Goal: Find specific page/section: Find specific page/section

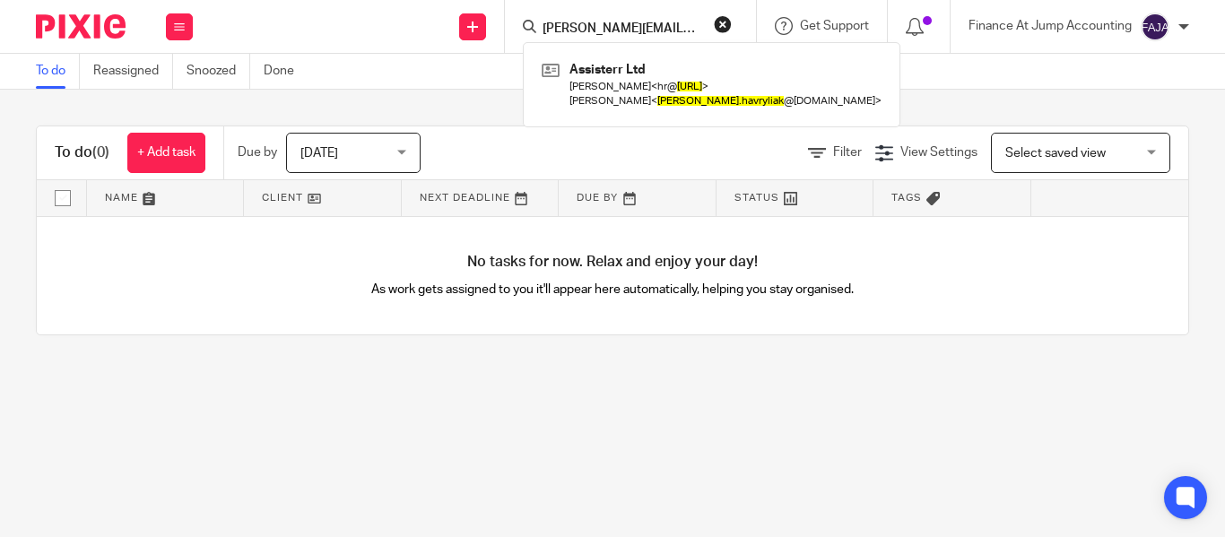
click at [571, 32] on input "nick.havryliak@assisterr.ai" at bounding box center [621, 30] width 161 height 16
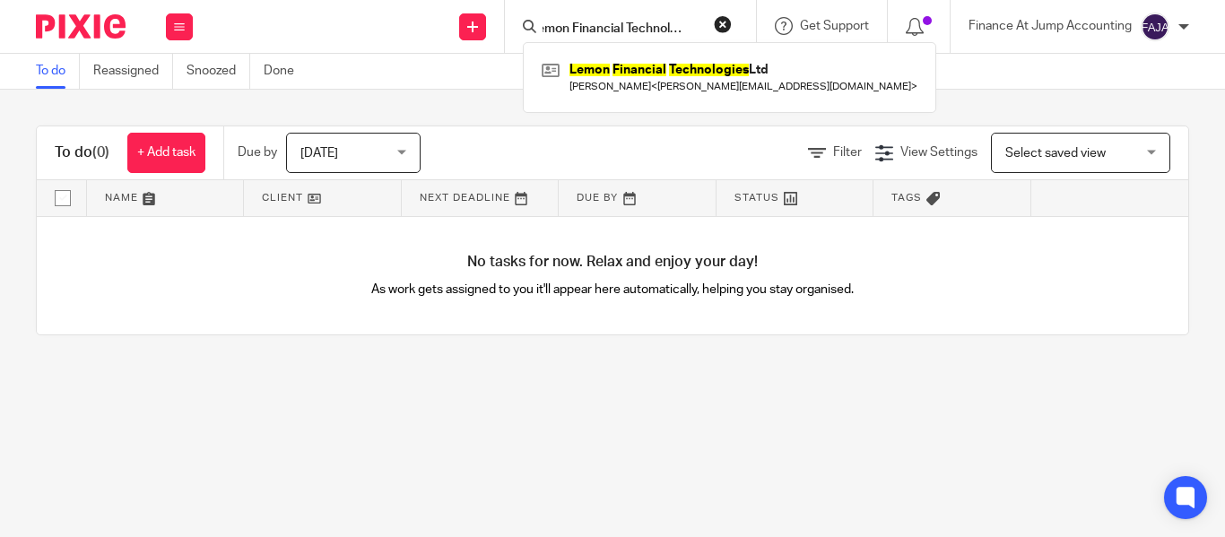
type input "Lemon Financial Technologies"
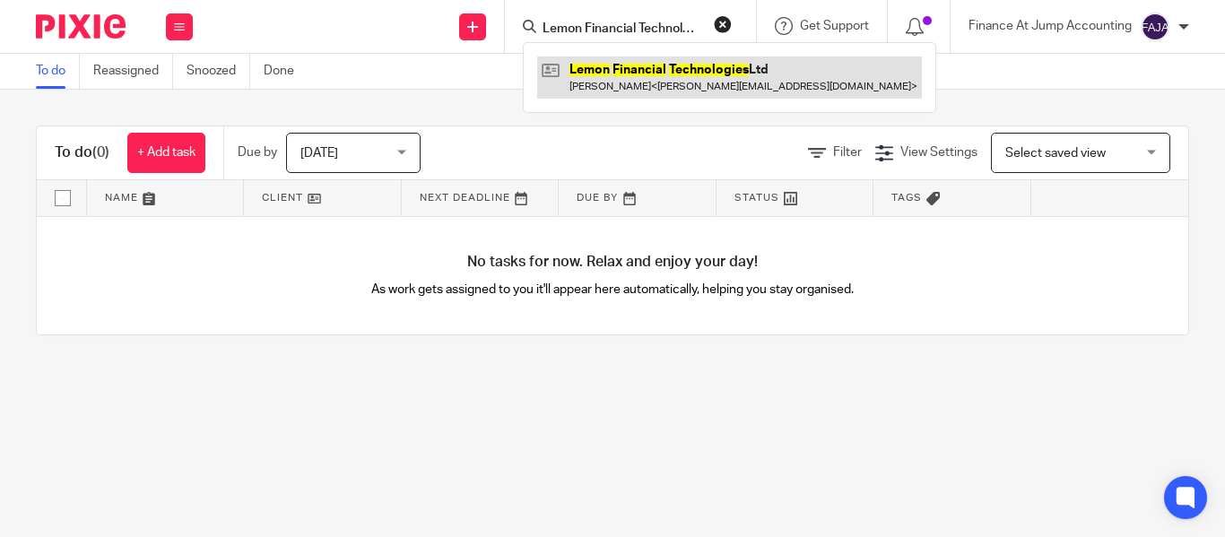
click at [710, 85] on link at bounding box center [729, 76] width 385 height 41
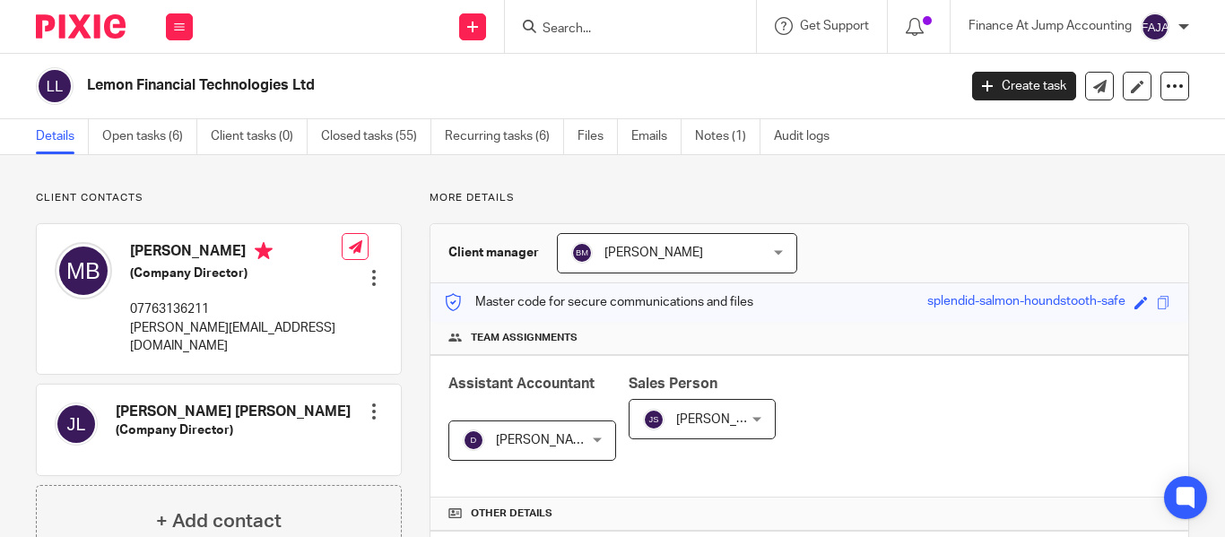
scroll to position [494, 0]
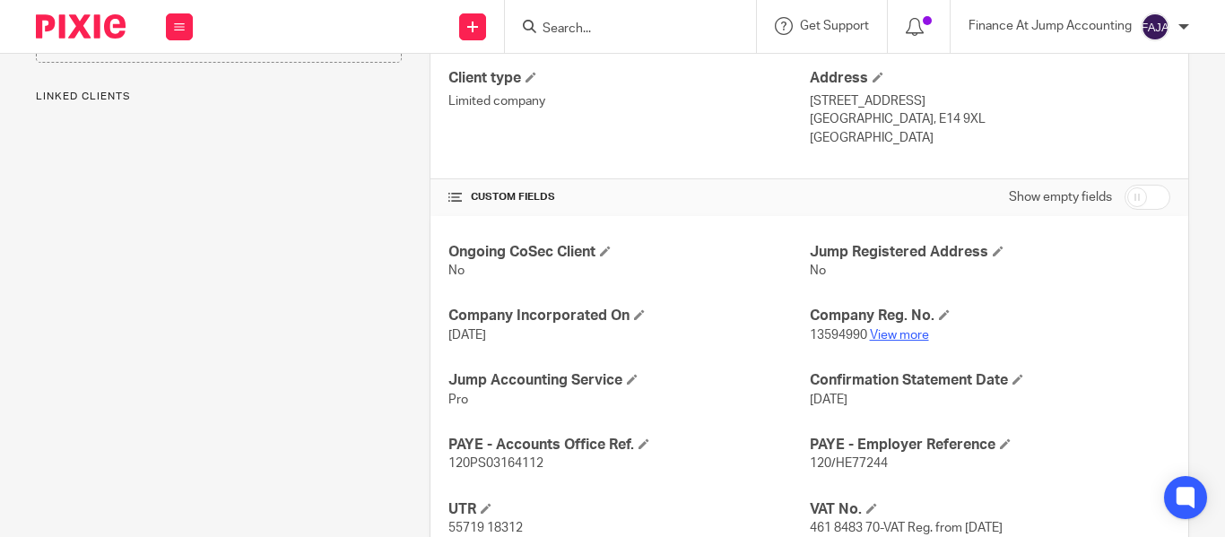
click at [887, 338] on link "View more" at bounding box center [899, 335] width 59 height 13
drag, startPoint x: 565, startPoint y: 20, endPoint x: 572, endPoint y: 36, distance: 17.7
click at [572, 36] on form at bounding box center [636, 26] width 191 height 22
click at [572, 36] on input "Search" at bounding box center [621, 30] width 161 height 16
paste input "Runley Ltd"
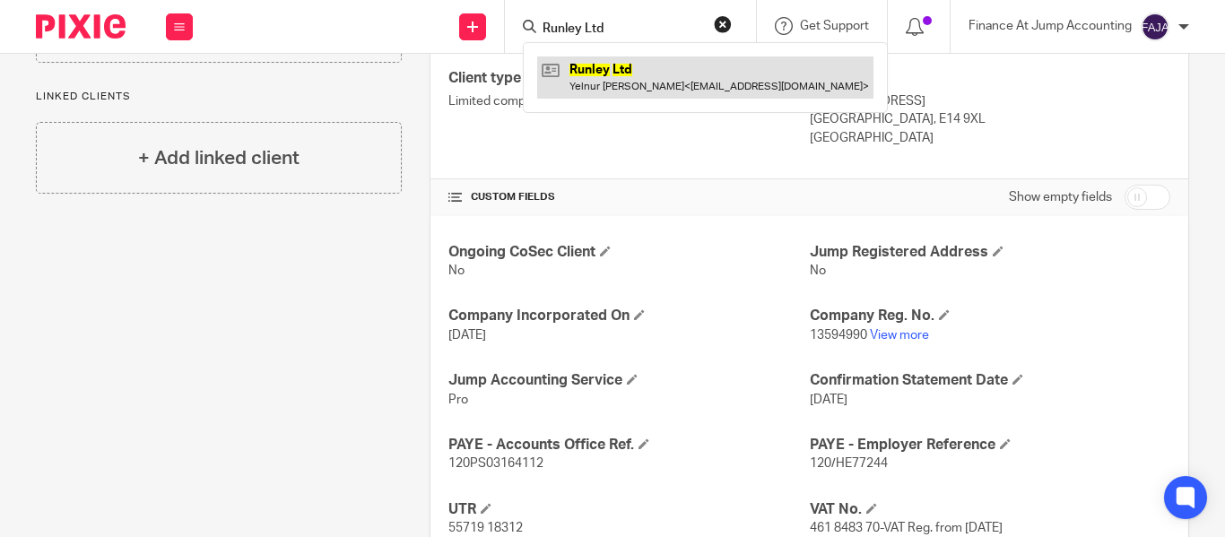
type input "Runley Ltd"
click at [663, 81] on link at bounding box center [705, 76] width 336 height 41
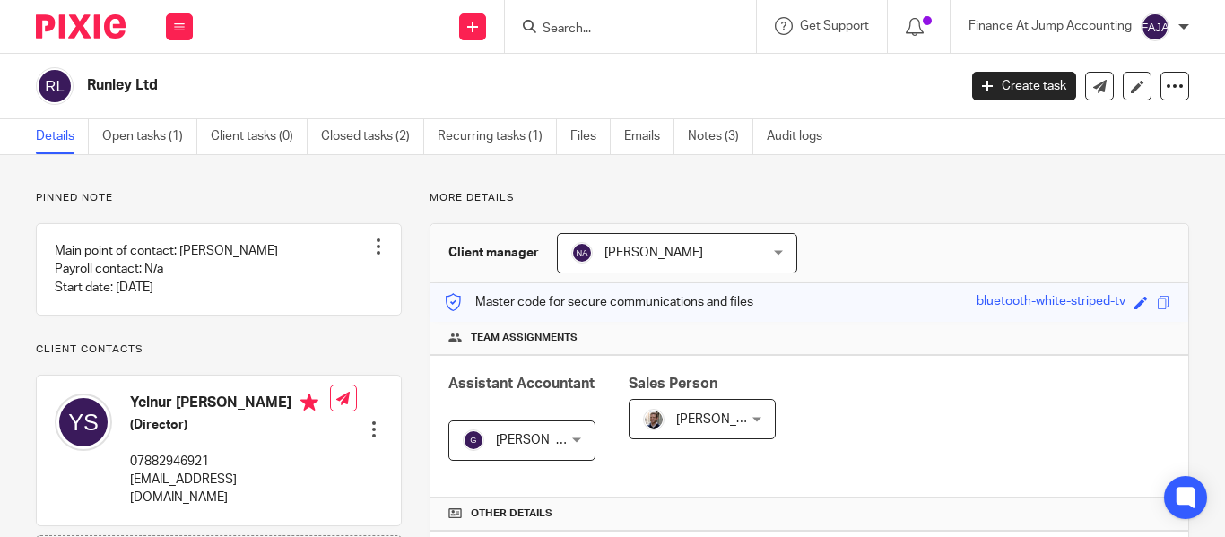
scroll to position [577, 0]
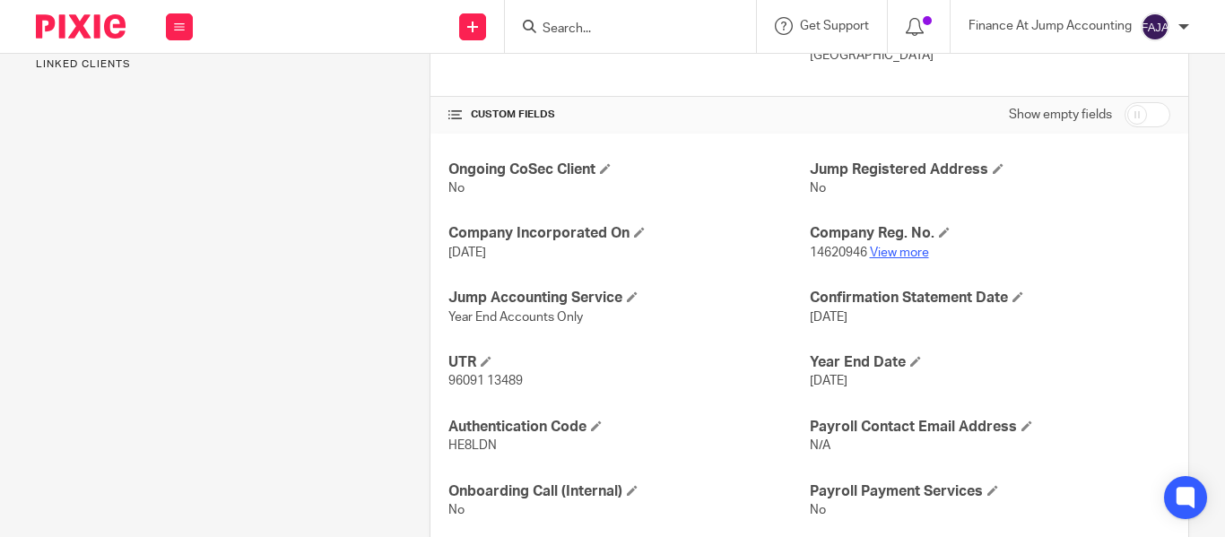
click at [902, 254] on link "View more" at bounding box center [899, 253] width 59 height 13
